Goal: Task Accomplishment & Management: Complete application form

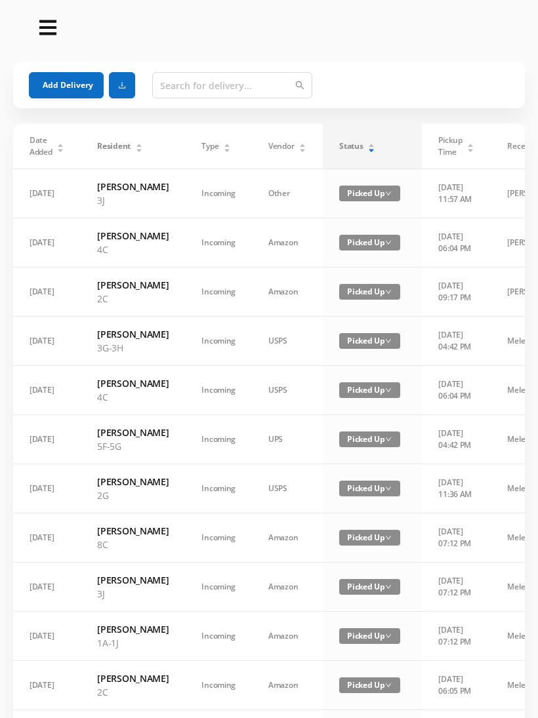
click at [361, 152] on div "Status" at bounding box center [357, 146] width 36 height 12
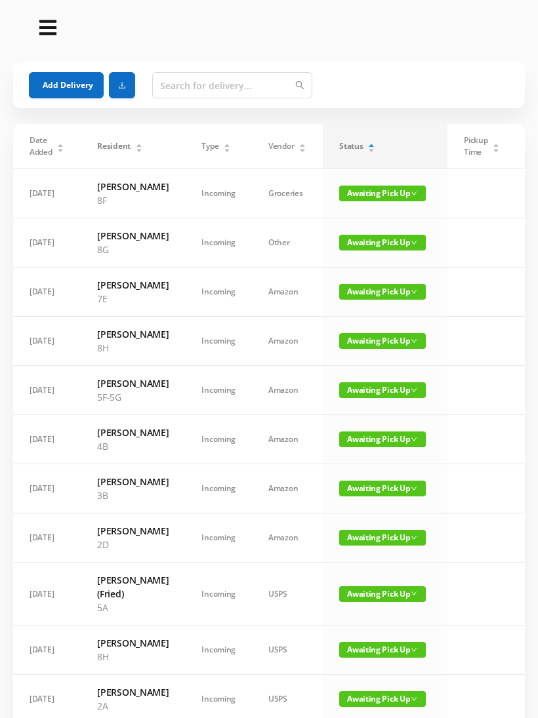
click at [390, 545] on span "Awaiting Pick Up" at bounding box center [382, 538] width 87 height 16
click at [376, 619] on link "Picked Up" at bounding box center [381, 618] width 85 height 21
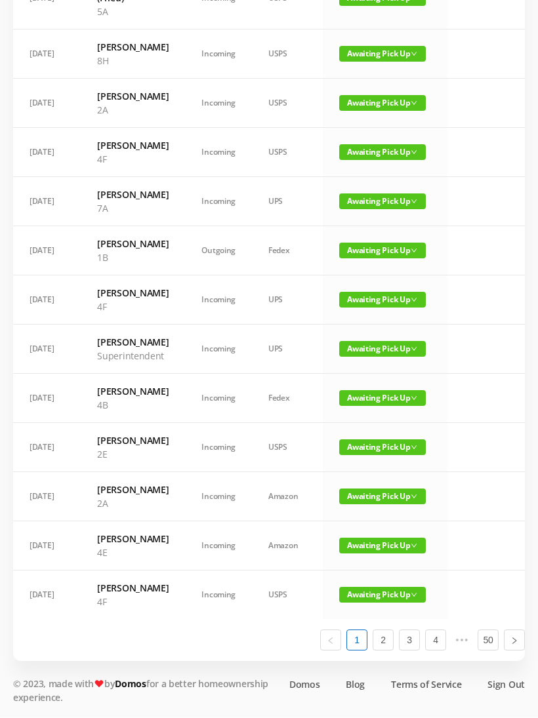
scroll to position [619, 0]
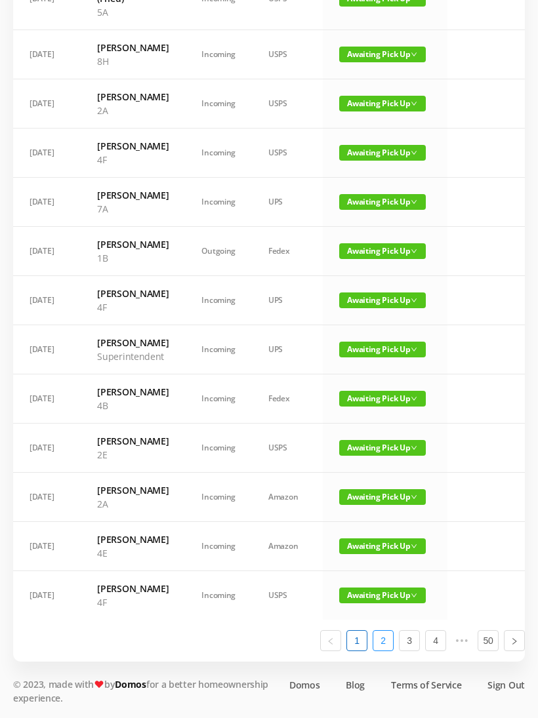
click at [385, 650] on link "2" at bounding box center [383, 641] width 20 height 20
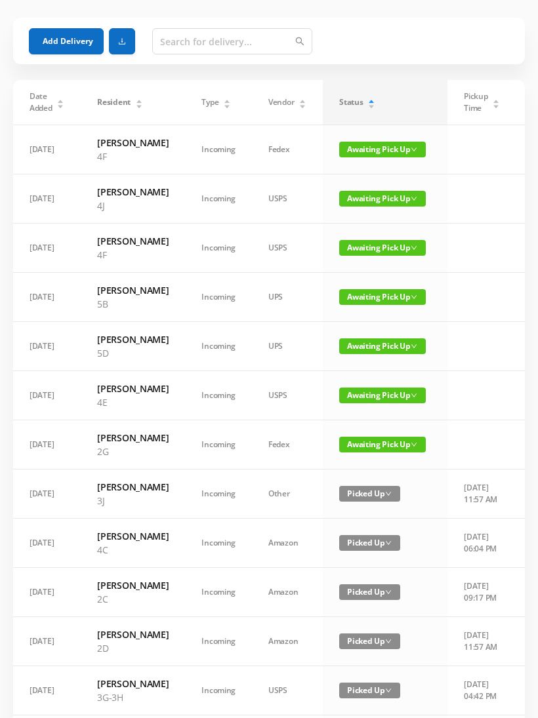
scroll to position [44, 0]
click at [80, 39] on button "Add Delivery" at bounding box center [66, 41] width 75 height 26
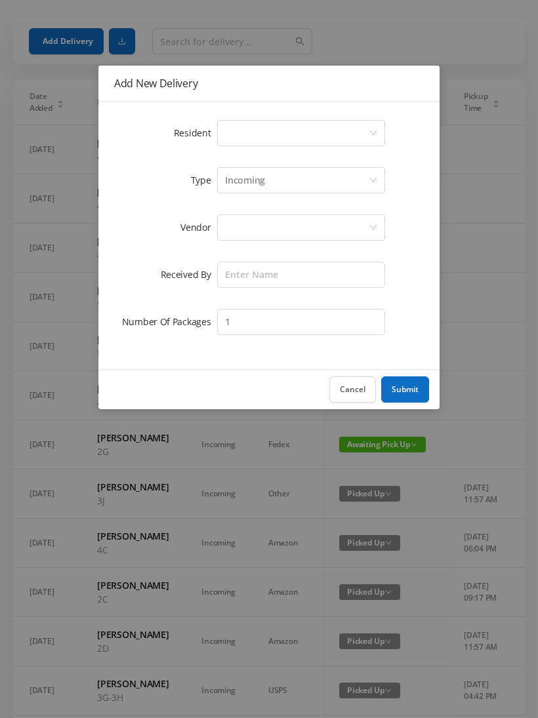
click at [428, 23] on div "Add New Delivery Resident Select a person Type Incoming Vendor Received By Numb…" at bounding box center [269, 359] width 538 height 718
click at [357, 394] on button "Cancel" at bounding box center [352, 389] width 47 height 26
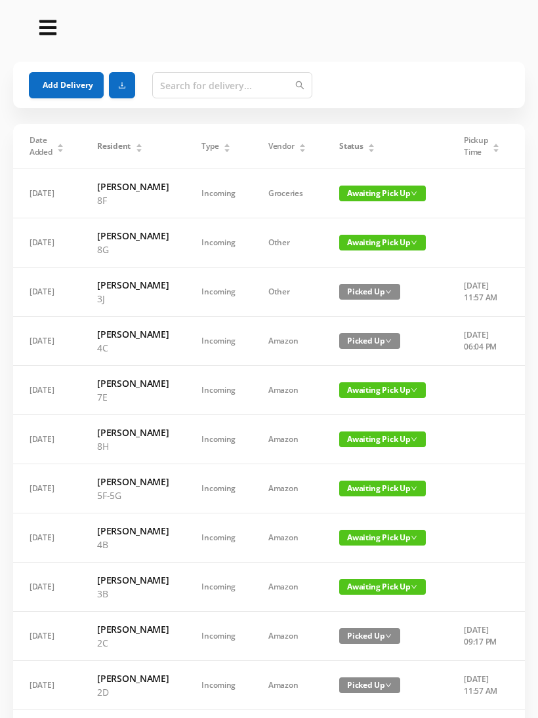
click at [63, 81] on button "Add Delivery" at bounding box center [66, 85] width 75 height 26
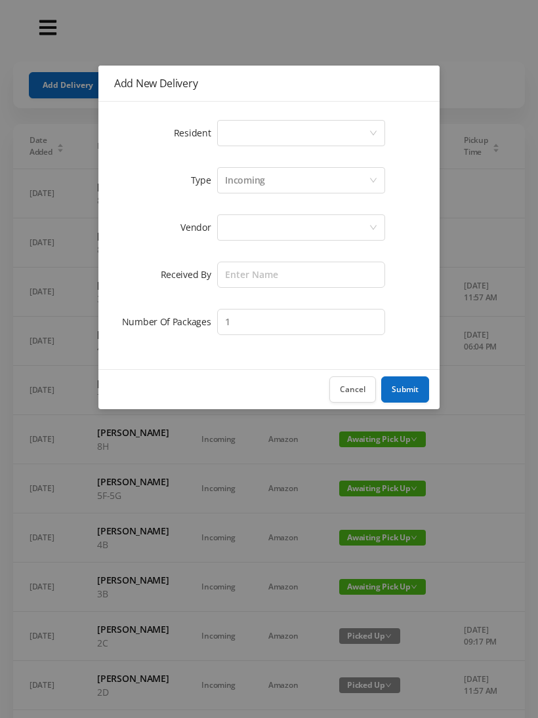
click at [363, 128] on div "Select a person" at bounding box center [297, 133] width 144 height 25
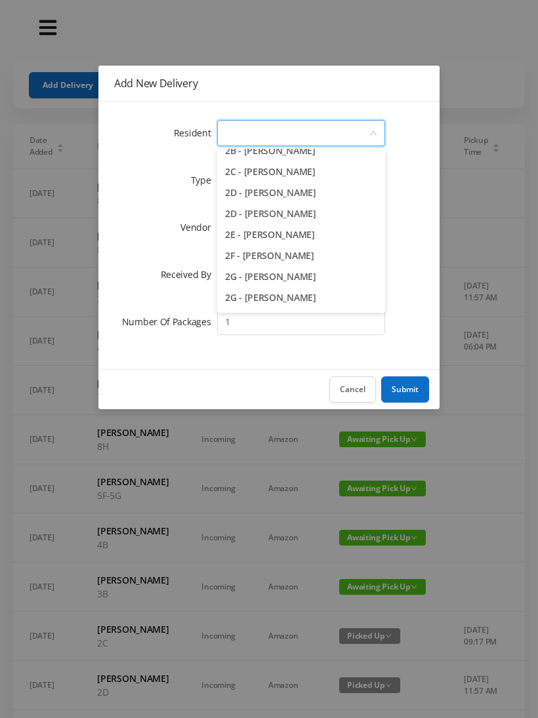
scroll to position [314, 0]
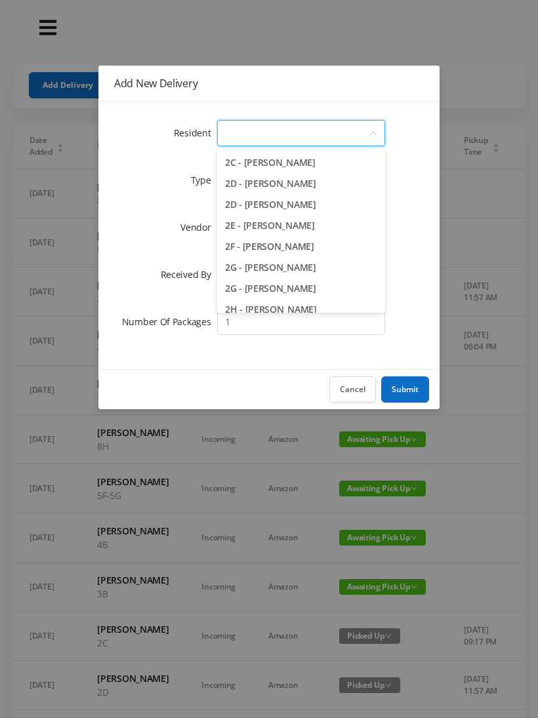
click at [313, 186] on li "2D - Nadia Hernandez" at bounding box center [301, 183] width 168 height 21
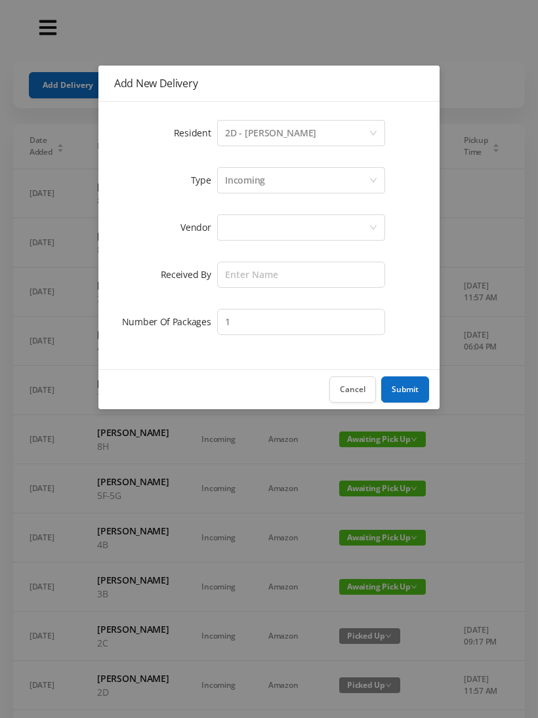
click at [319, 228] on div at bounding box center [297, 227] width 144 height 25
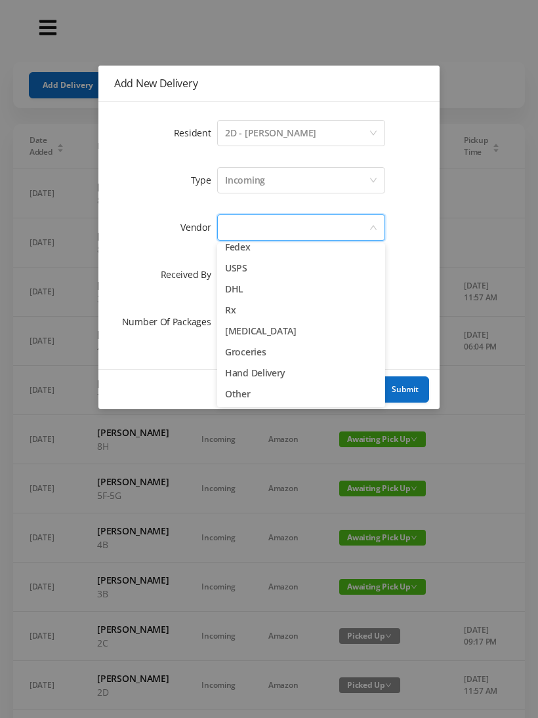
scroll to position [51, 0]
click at [267, 368] on li "Hand Delivery" at bounding box center [301, 373] width 168 height 21
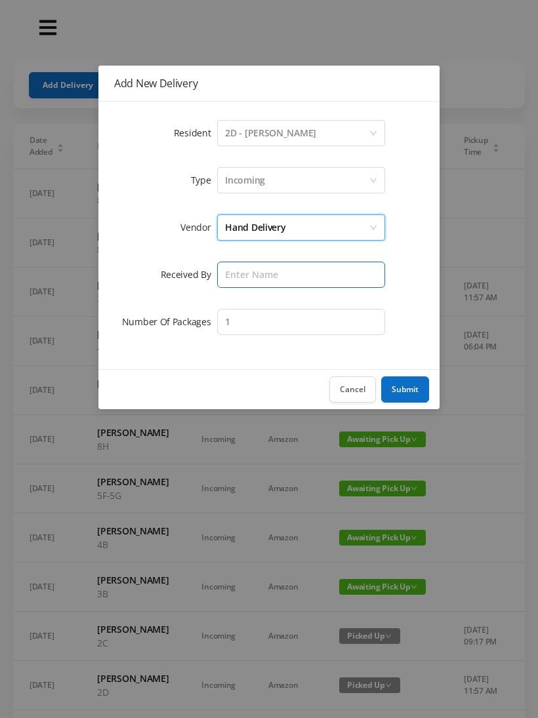
click at [305, 275] on input "text" at bounding box center [301, 275] width 168 height 26
type input "[PERSON_NAME]"
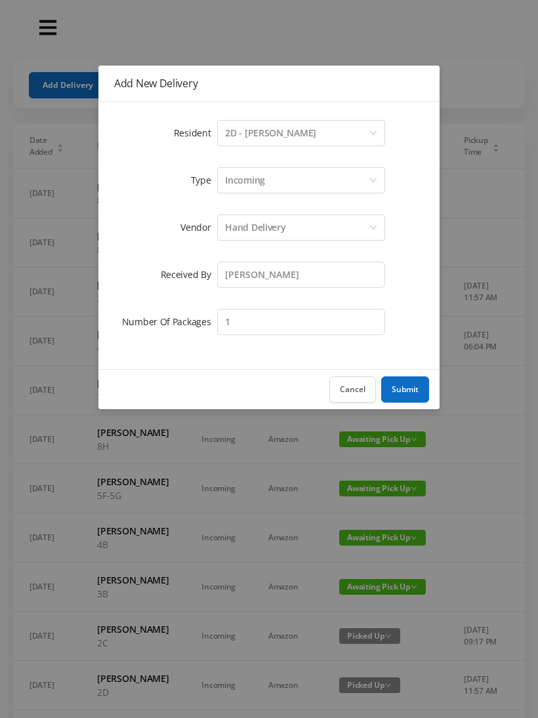
click at [401, 381] on button "Submit" at bounding box center [405, 389] width 48 height 26
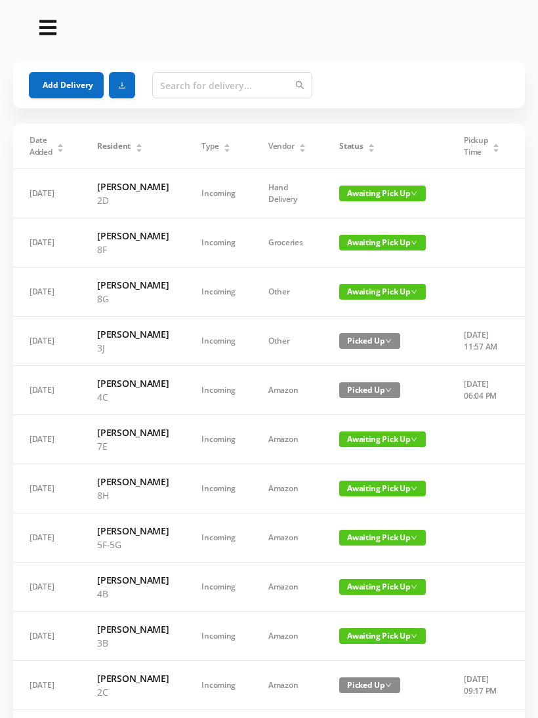
click at [368, 144] on icon "icon: caret-up" at bounding box center [371, 145] width 7 height 7
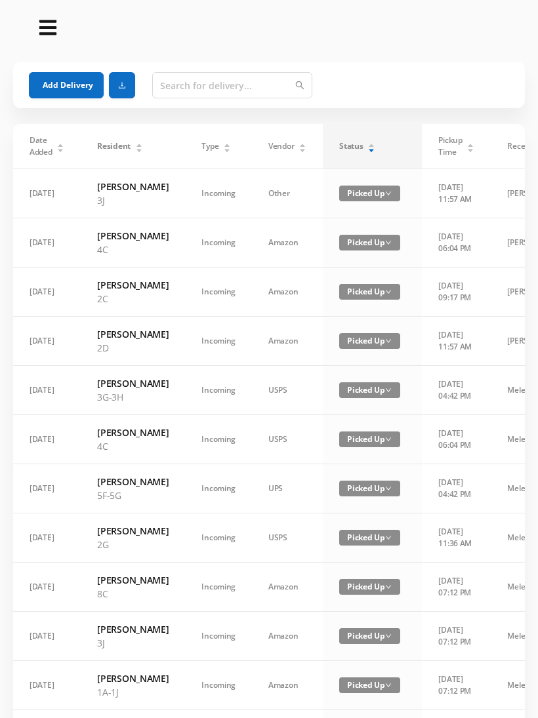
click at [352, 144] on div "Status" at bounding box center [357, 146] width 36 height 12
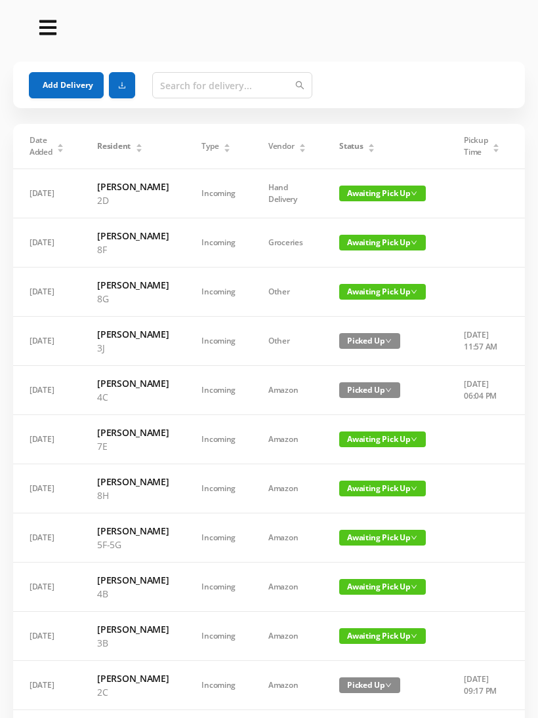
click at [72, 81] on button "Add Delivery" at bounding box center [66, 85] width 75 height 26
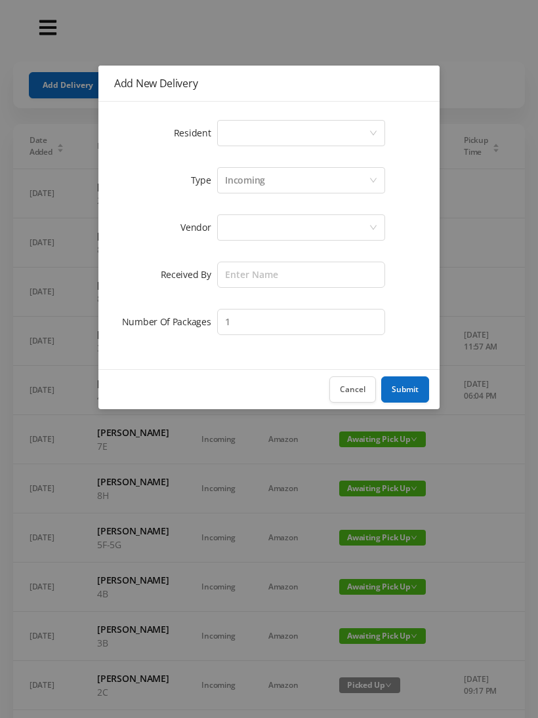
click at [374, 125] on div "Select a person" at bounding box center [301, 133] width 168 height 26
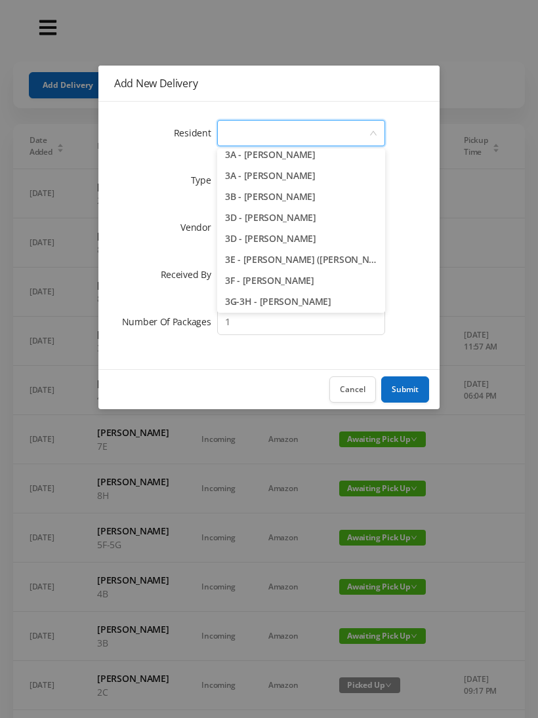
scroll to position [534, 0]
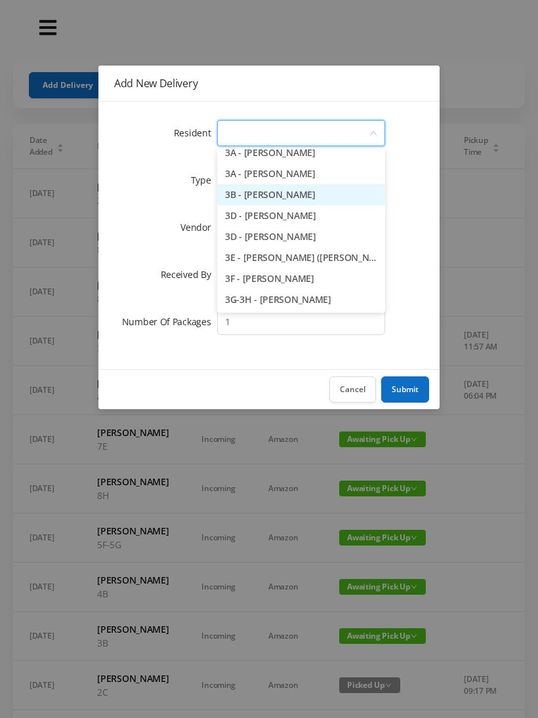
click at [316, 189] on li "3B - Kathleen DeCoursey" at bounding box center [301, 194] width 168 height 21
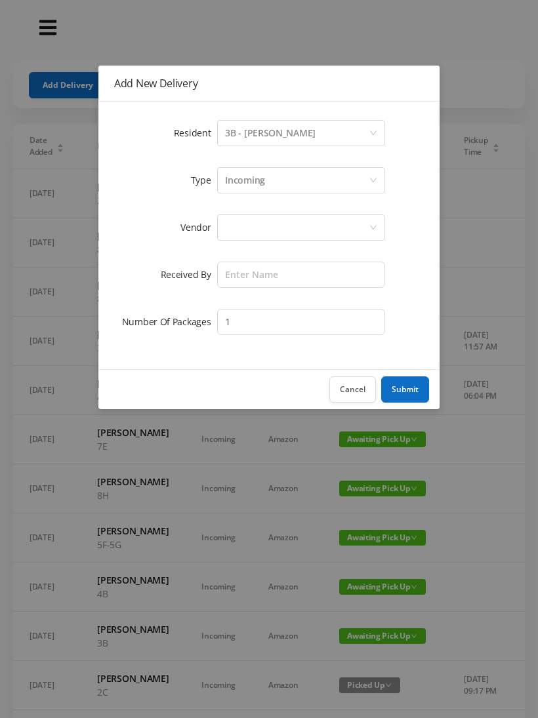
click at [319, 226] on div at bounding box center [297, 227] width 144 height 25
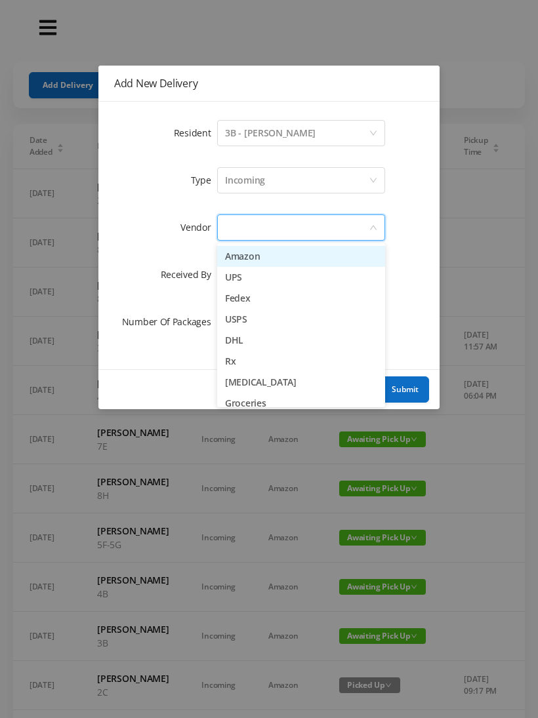
click at [252, 298] on li "Fedex" at bounding box center [301, 298] width 168 height 21
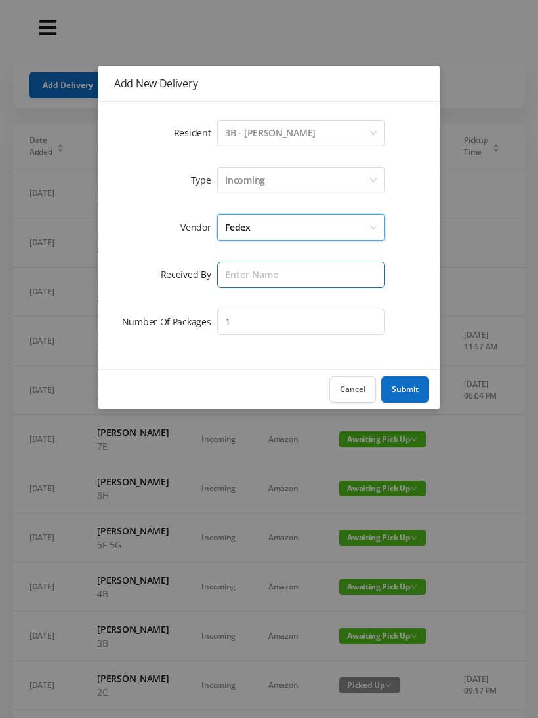
click at [294, 273] on input "text" at bounding box center [301, 275] width 168 height 26
type input "[PERSON_NAME]"
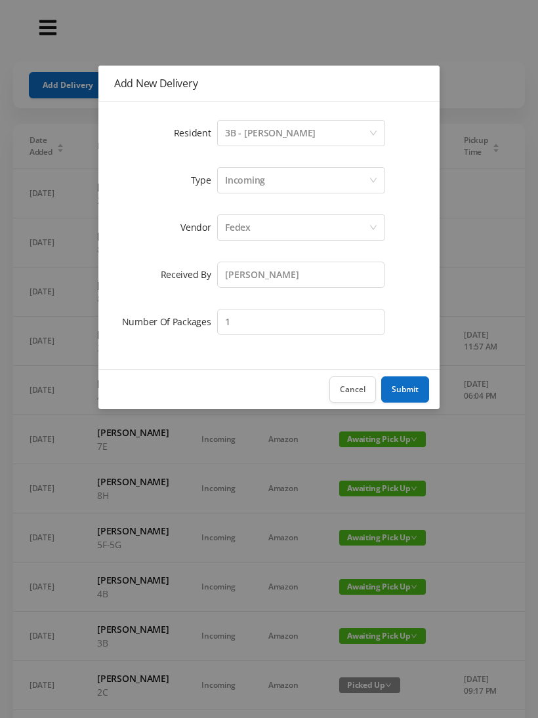
click at [410, 384] on button "Submit" at bounding box center [405, 389] width 48 height 26
